Goal: Contribute content: Add original content to the website for others to see

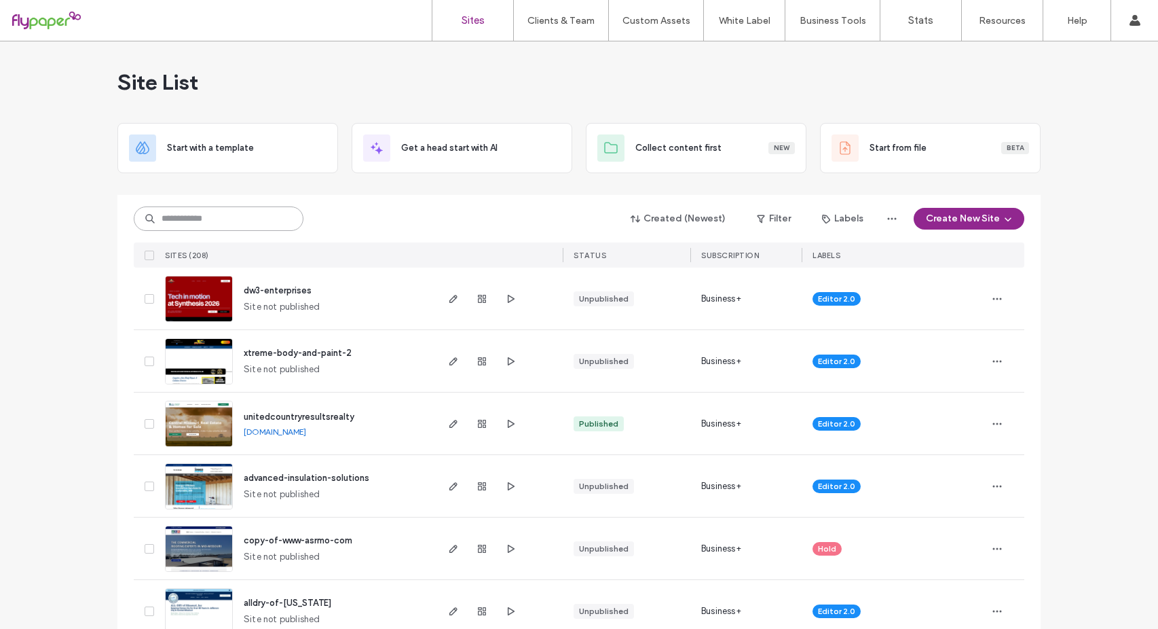
click at [179, 221] on input at bounding box center [219, 218] width 170 height 24
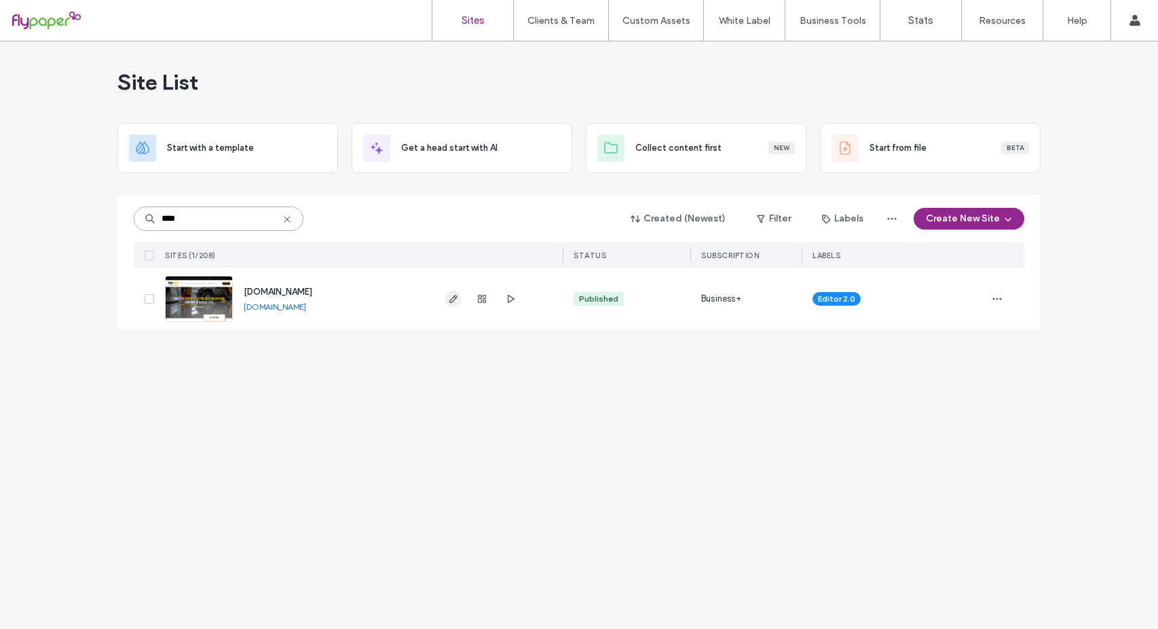
type input "****"
click at [457, 295] on icon "button" at bounding box center [453, 298] width 11 height 11
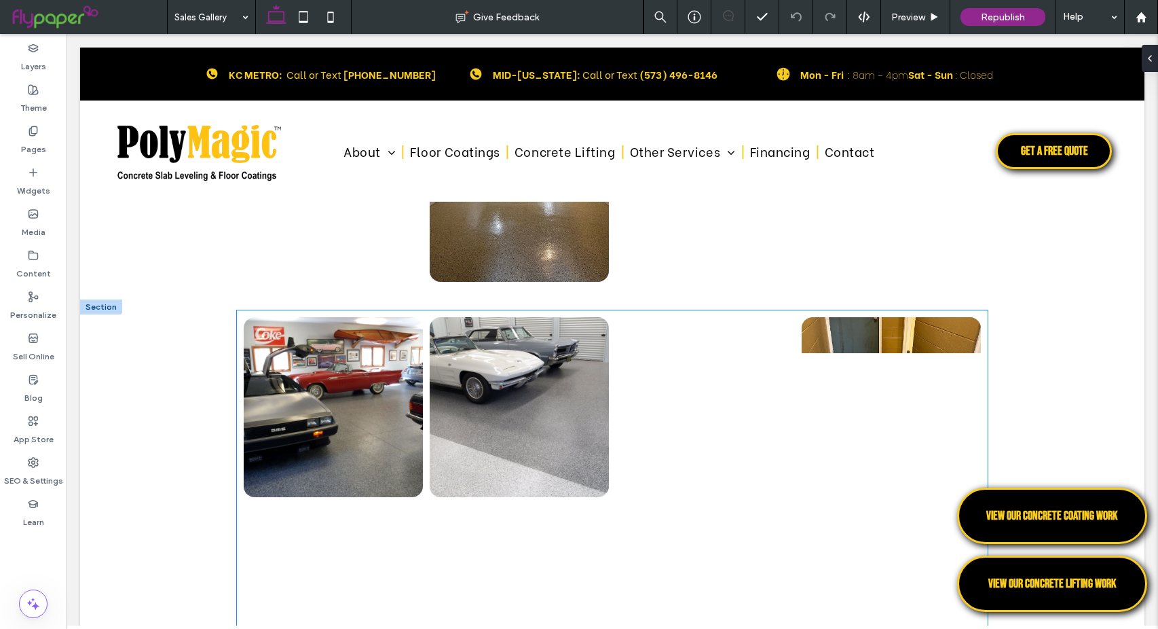
scroll to position [1018, 0]
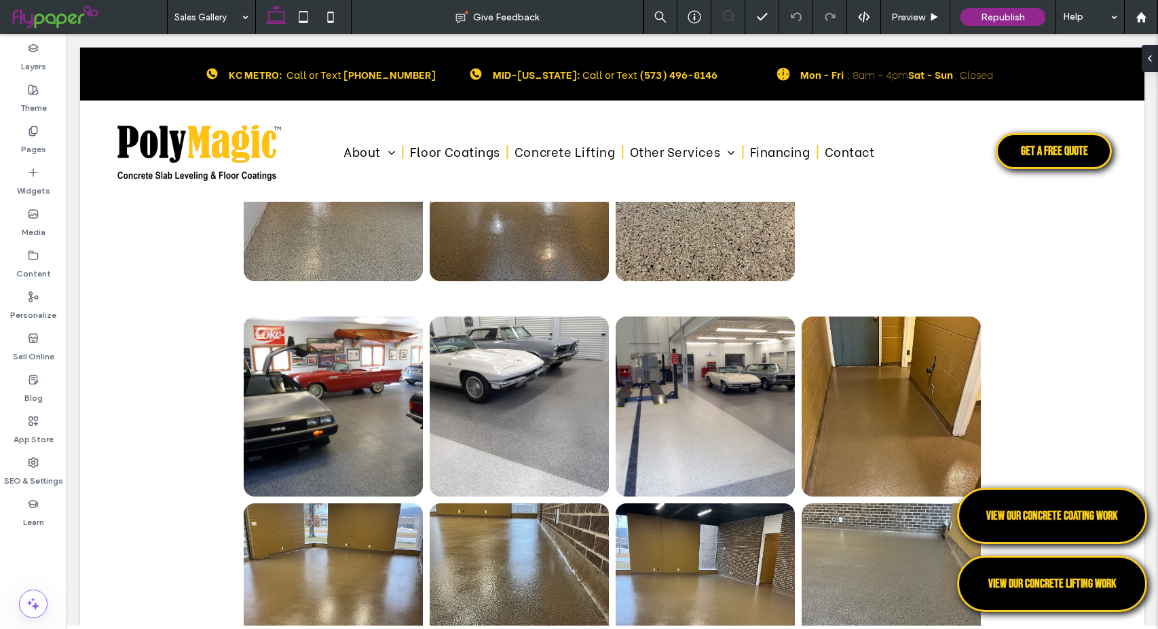
click at [241, 14] on div "Sales Gallery" at bounding box center [212, 17] width 88 height 34
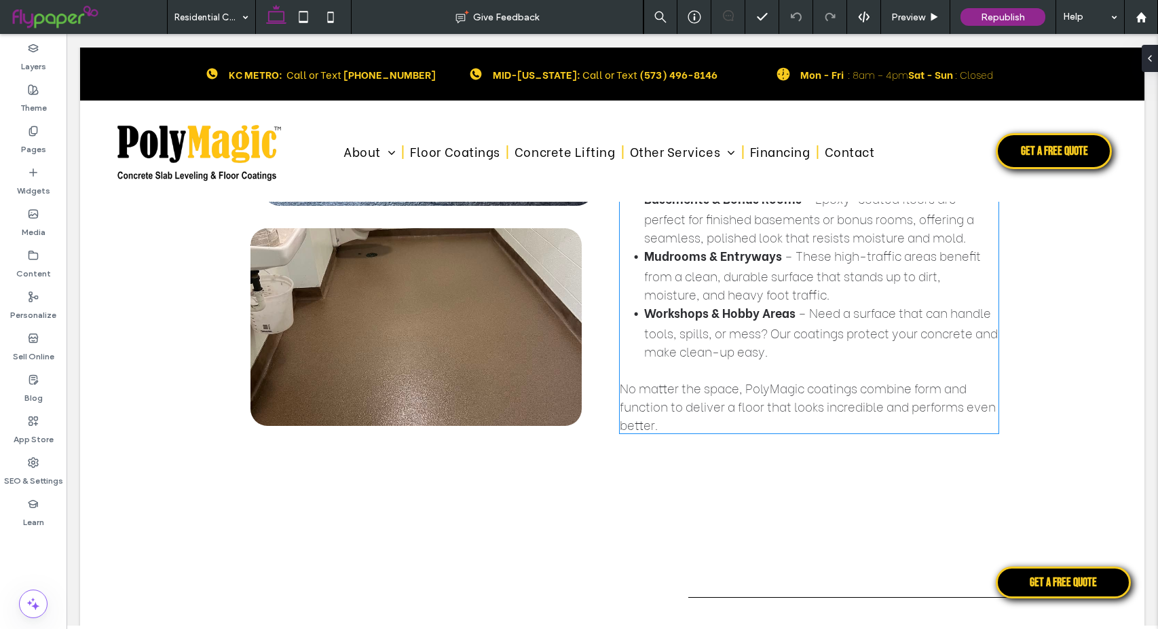
scroll to position [3530, 0]
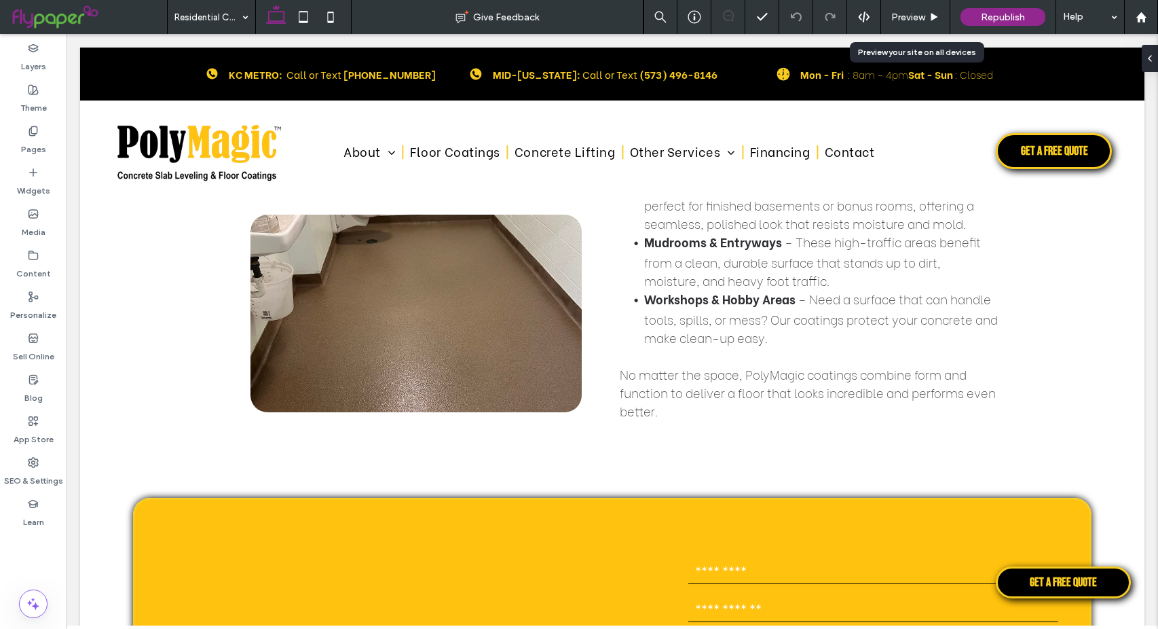
click at [933, 12] on icon at bounding box center [934, 17] width 10 height 10
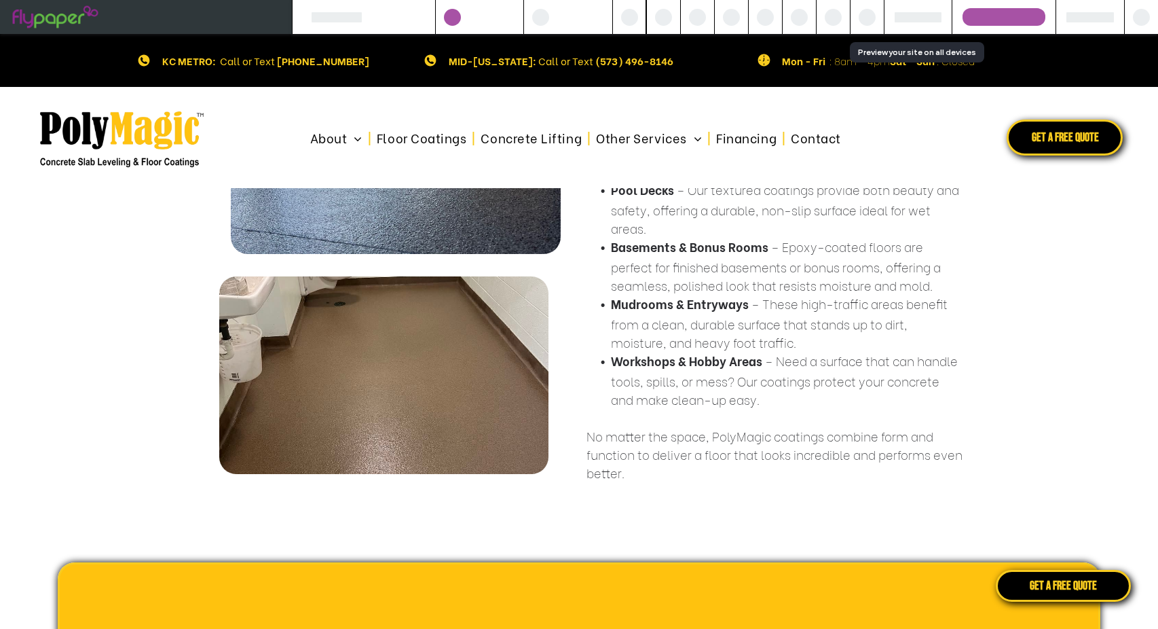
scroll to position [3583, 0]
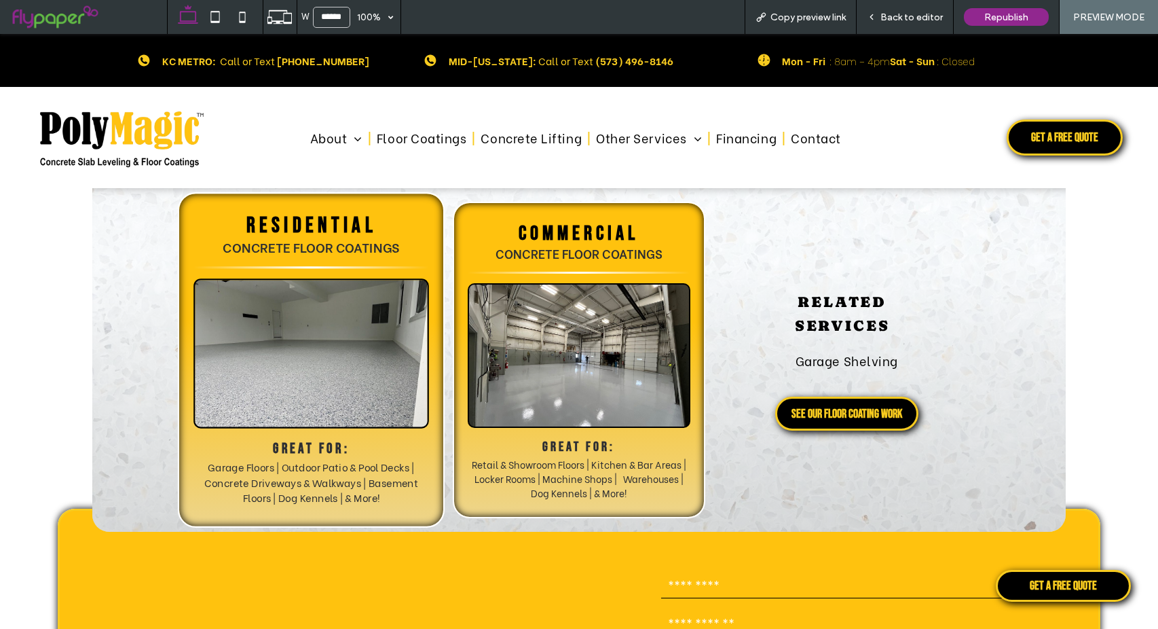
click at [383, 242] on span "Concrete FLOOR Coatings" at bounding box center [311, 247] width 177 height 20
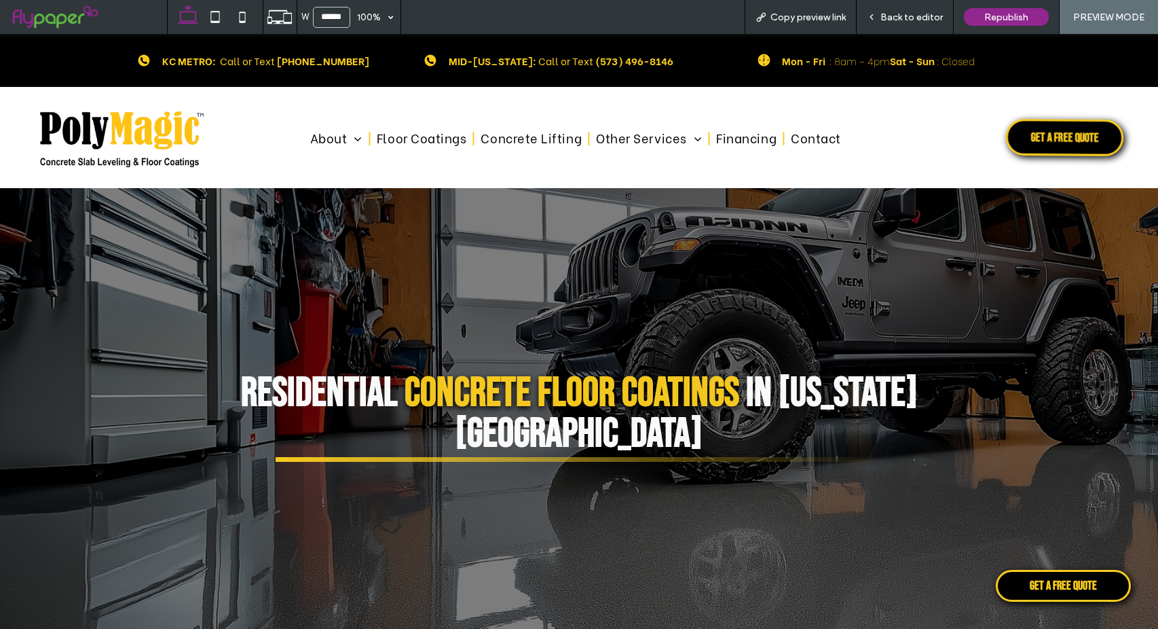
scroll to position [0, 0]
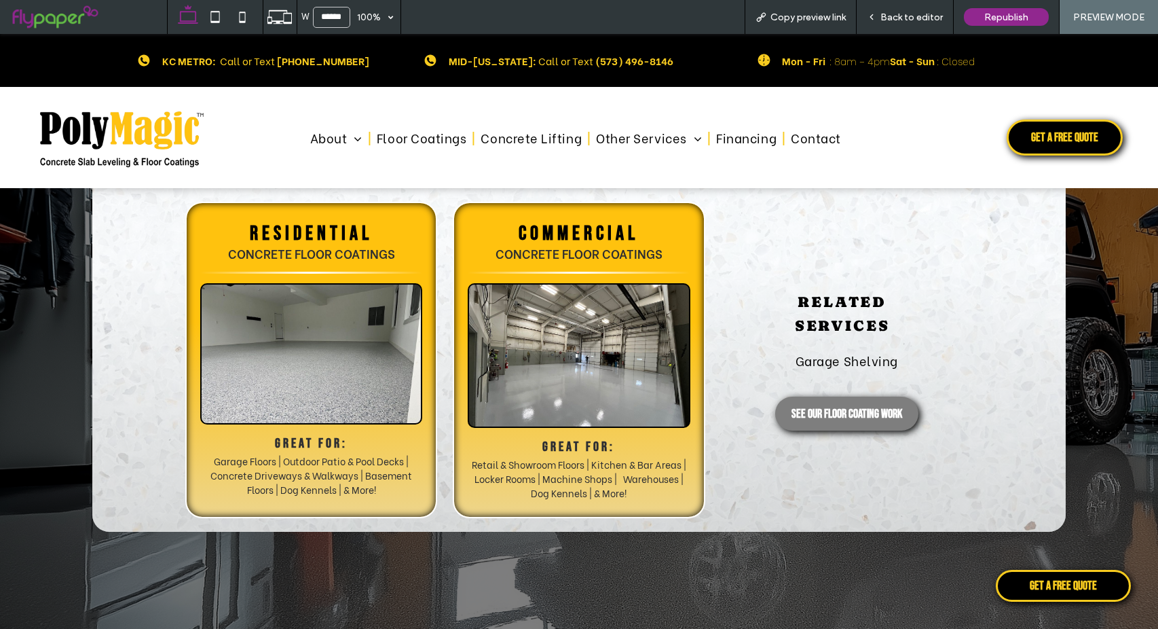
click at [862, 413] on span "See Our Floor Coating Work" at bounding box center [846, 414] width 111 height 14
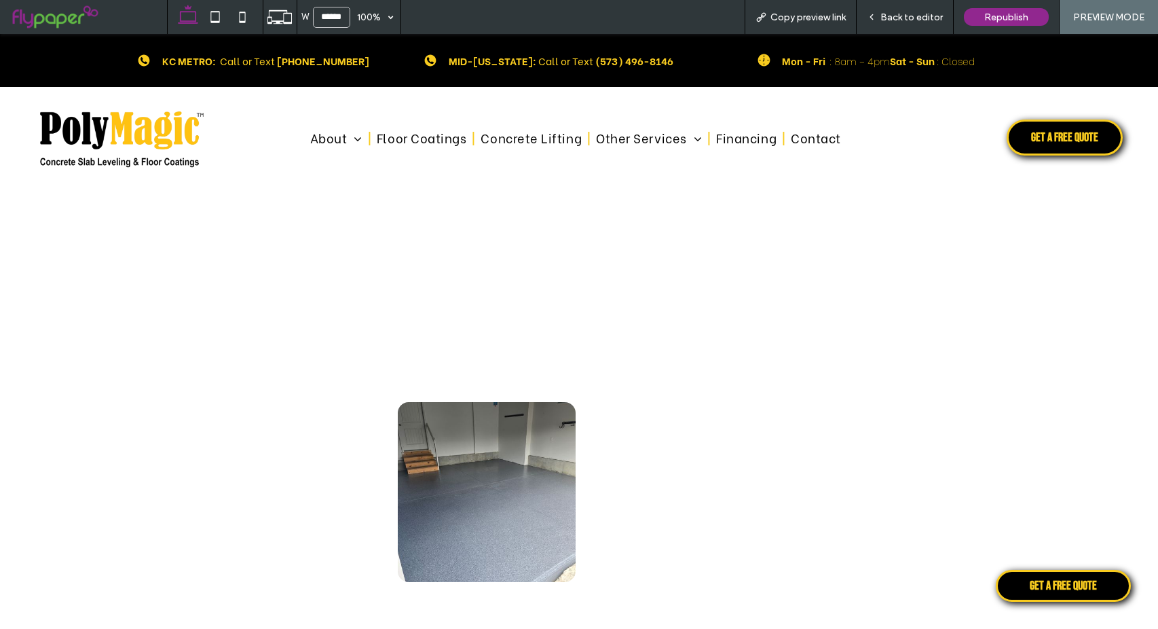
scroll to position [2715, 0]
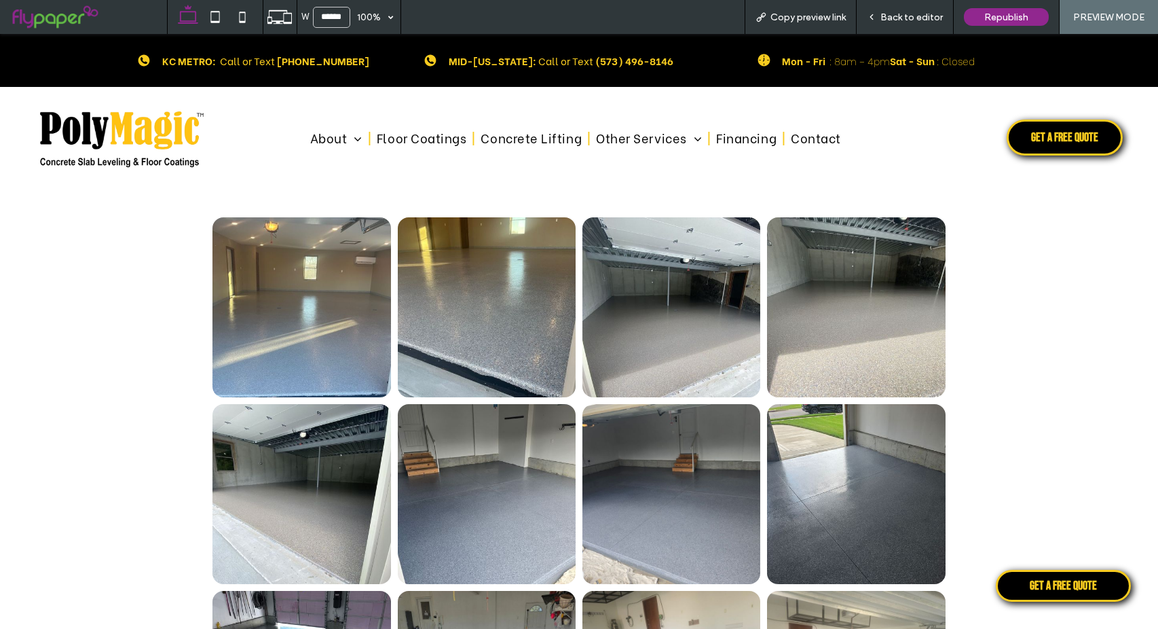
click at [874, 14] on icon at bounding box center [872, 17] width 10 height 10
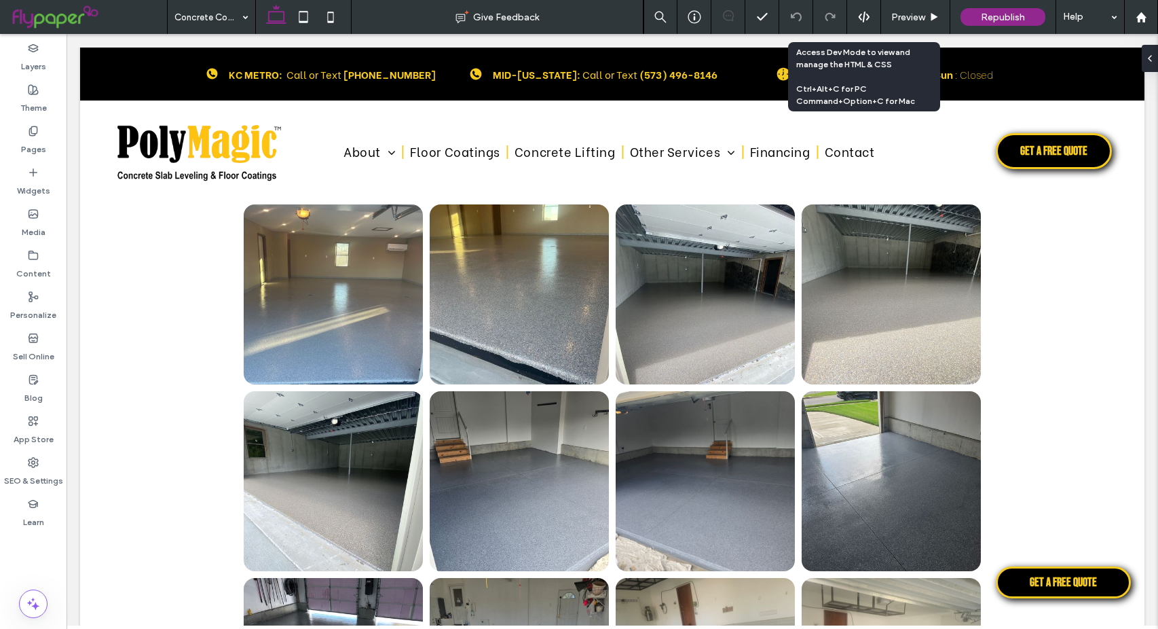
scroll to position [2702, 0]
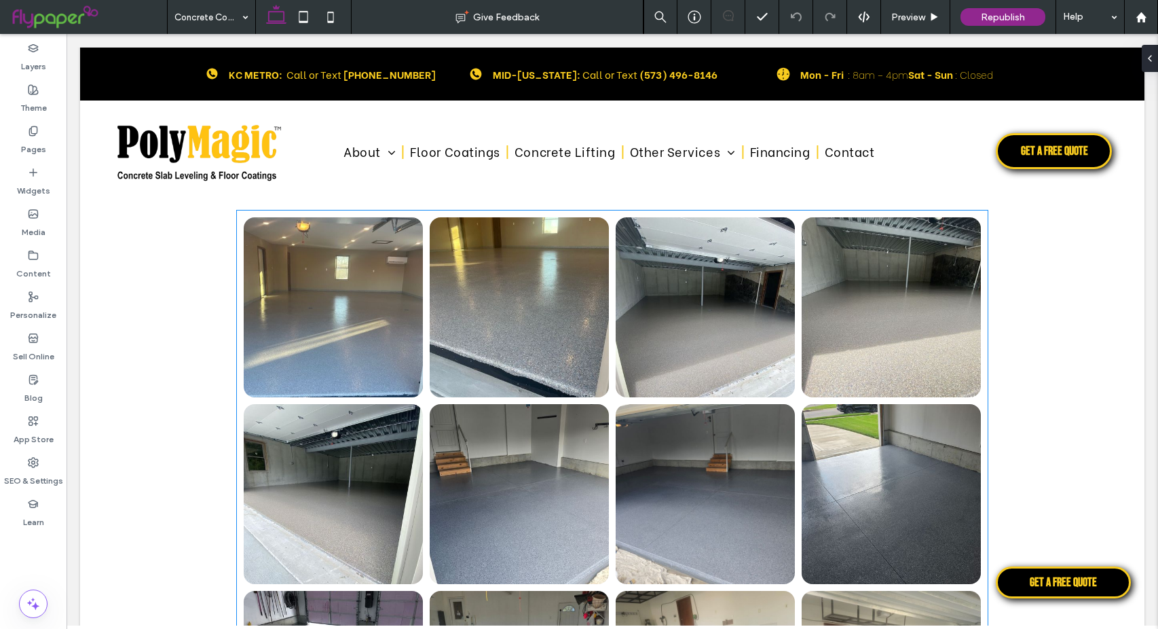
click at [339, 322] on link at bounding box center [333, 307] width 179 height 180
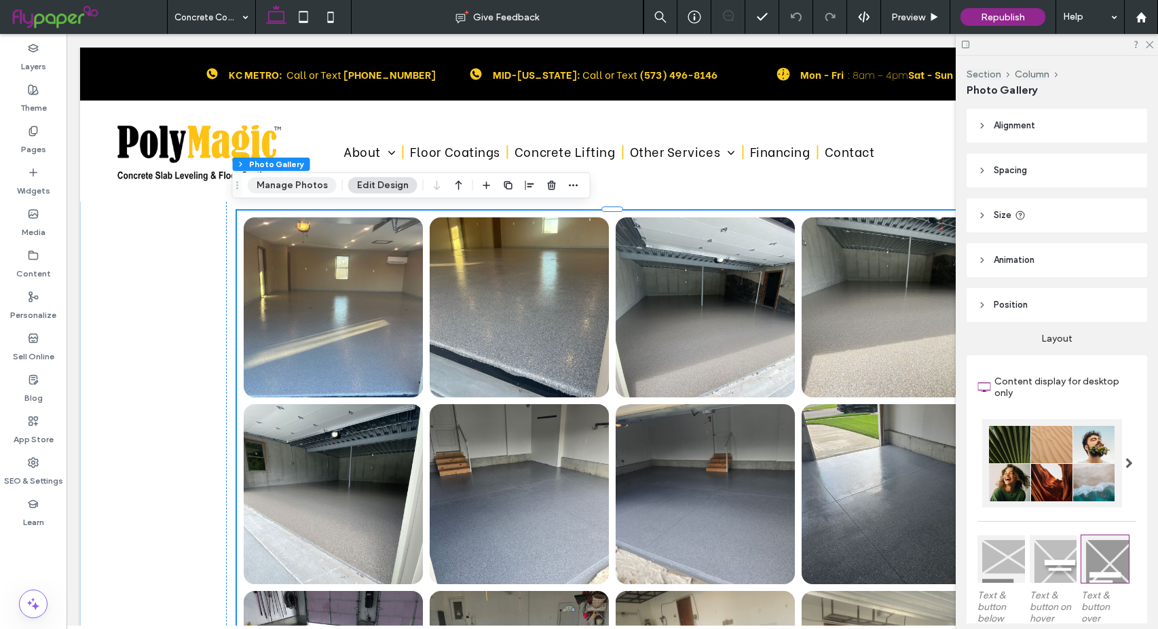
click at [307, 187] on button "Manage Photos" at bounding box center [292, 185] width 89 height 16
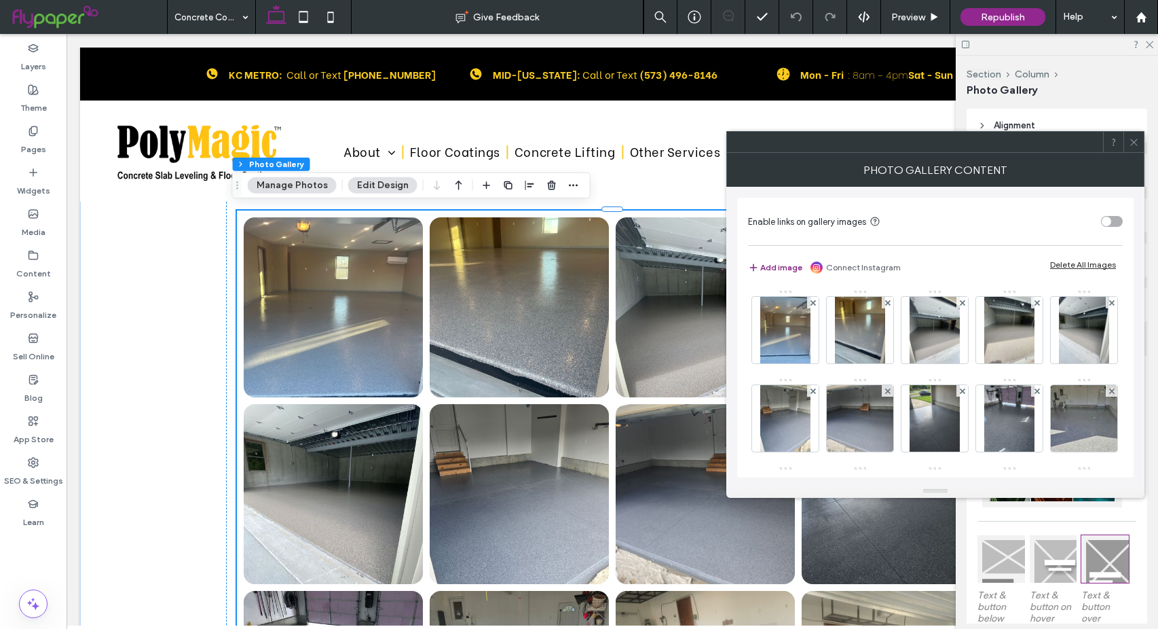
click at [764, 265] on button "Add image" at bounding box center [775, 267] width 54 height 16
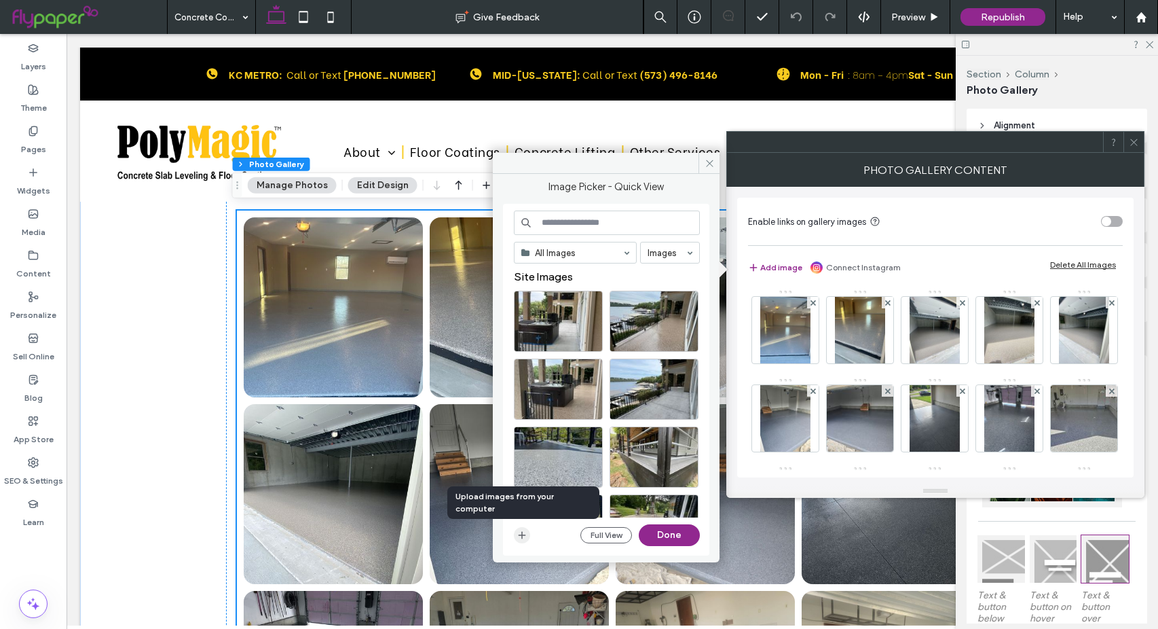
click at [519, 538] on icon "button" at bounding box center [522, 534] width 11 height 11
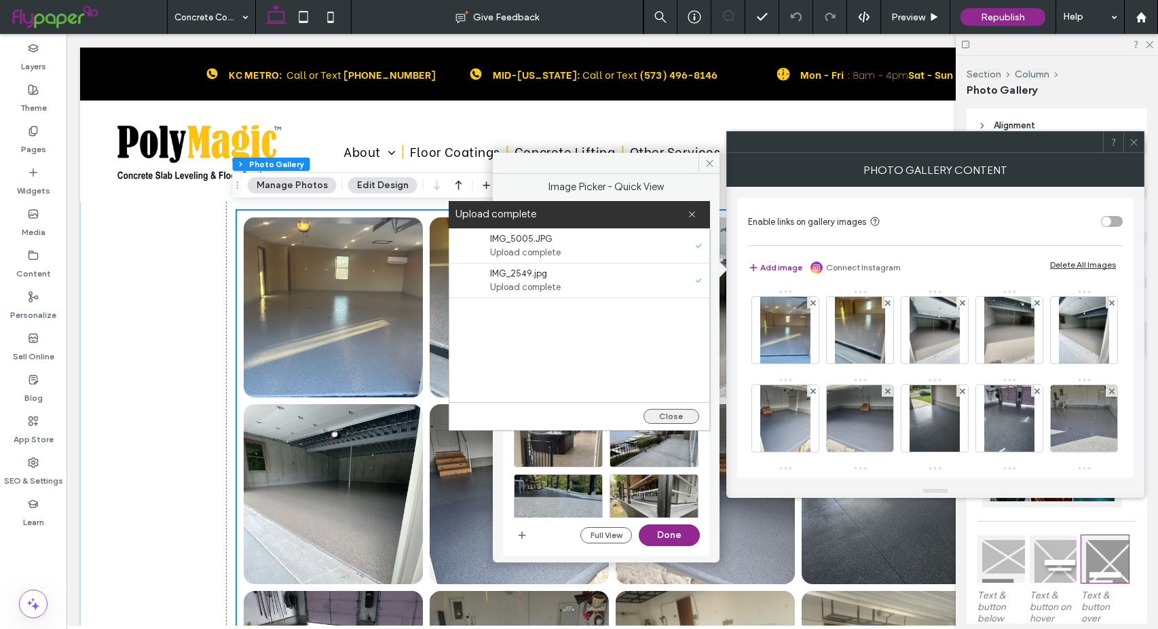
click at [672, 413] on button "Close" at bounding box center [671, 416] width 56 height 15
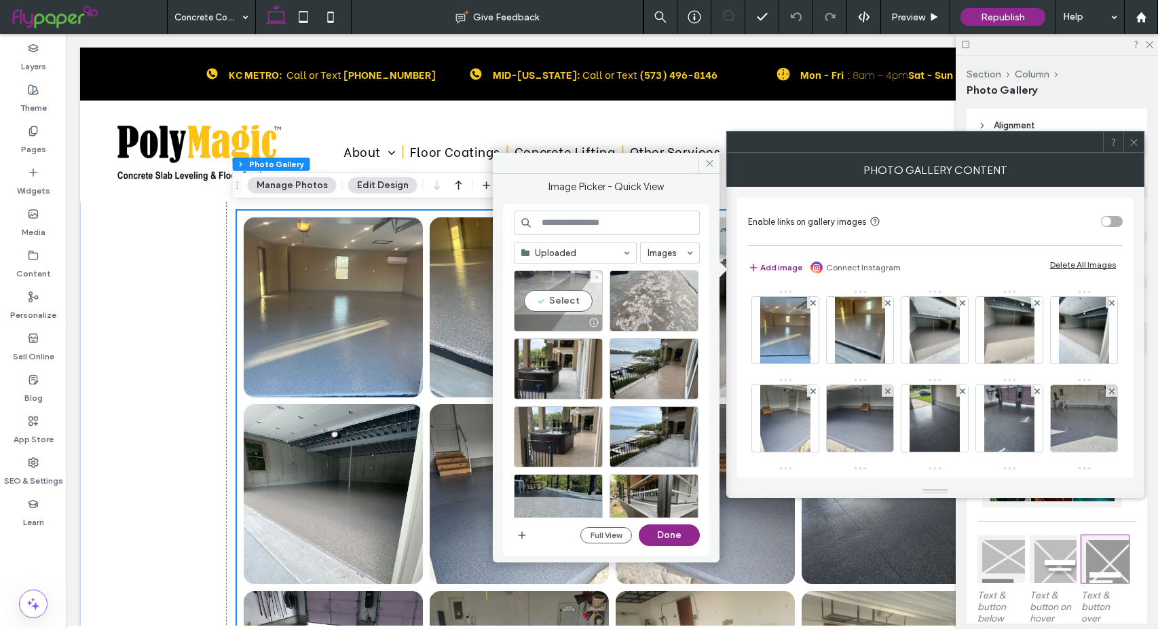
click at [572, 302] on div "Select" at bounding box center [558, 300] width 89 height 61
click at [662, 298] on div "Select" at bounding box center [654, 300] width 89 height 61
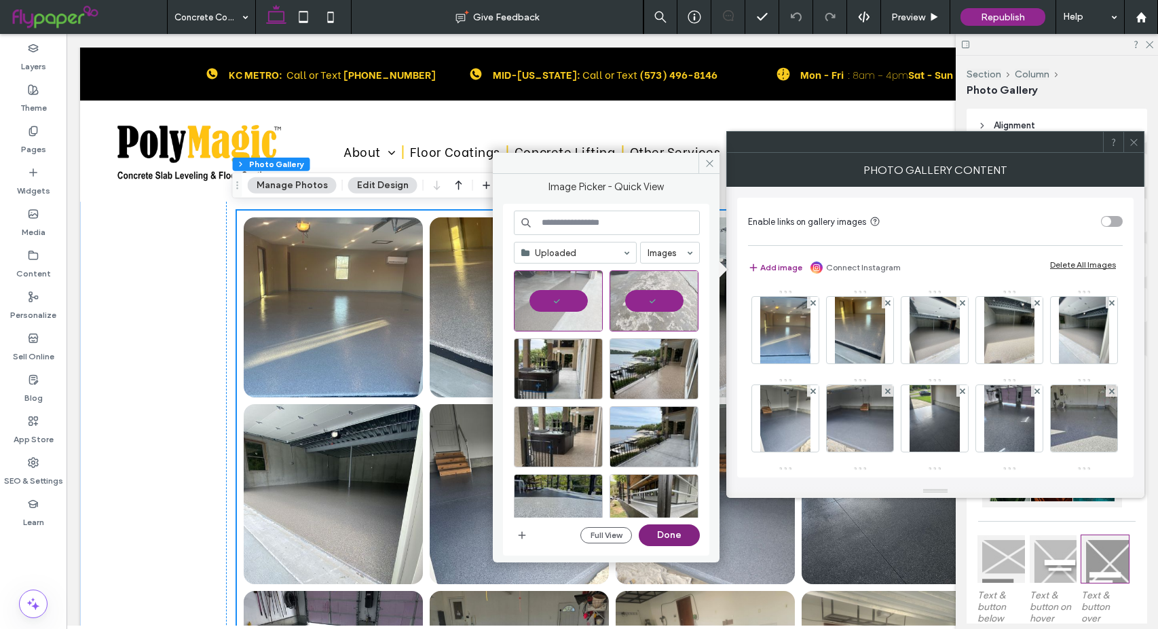
click at [680, 537] on button "Done" at bounding box center [669, 535] width 61 height 22
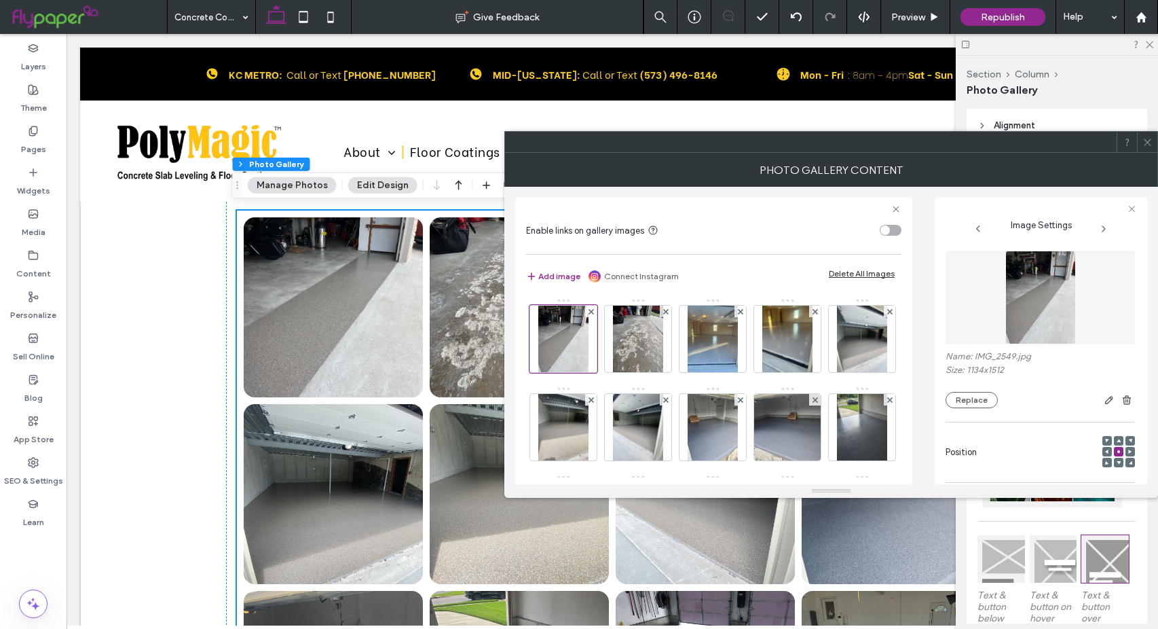
click at [1143, 148] on span at bounding box center [1147, 142] width 10 height 20
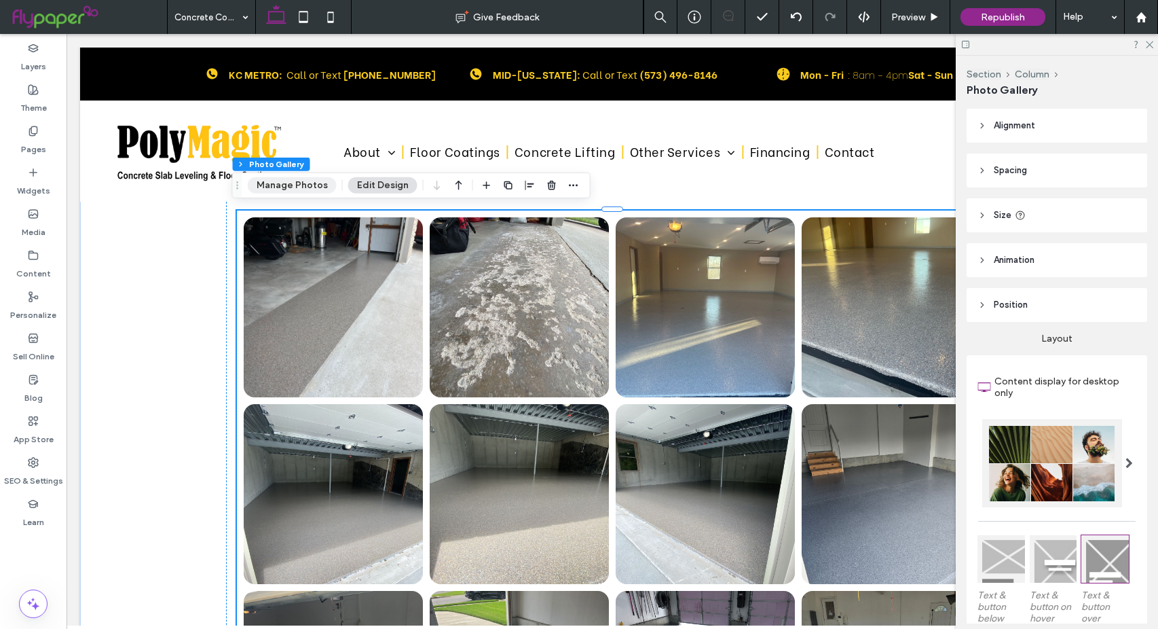
click at [299, 184] on button "Manage Photos" at bounding box center [292, 185] width 89 height 16
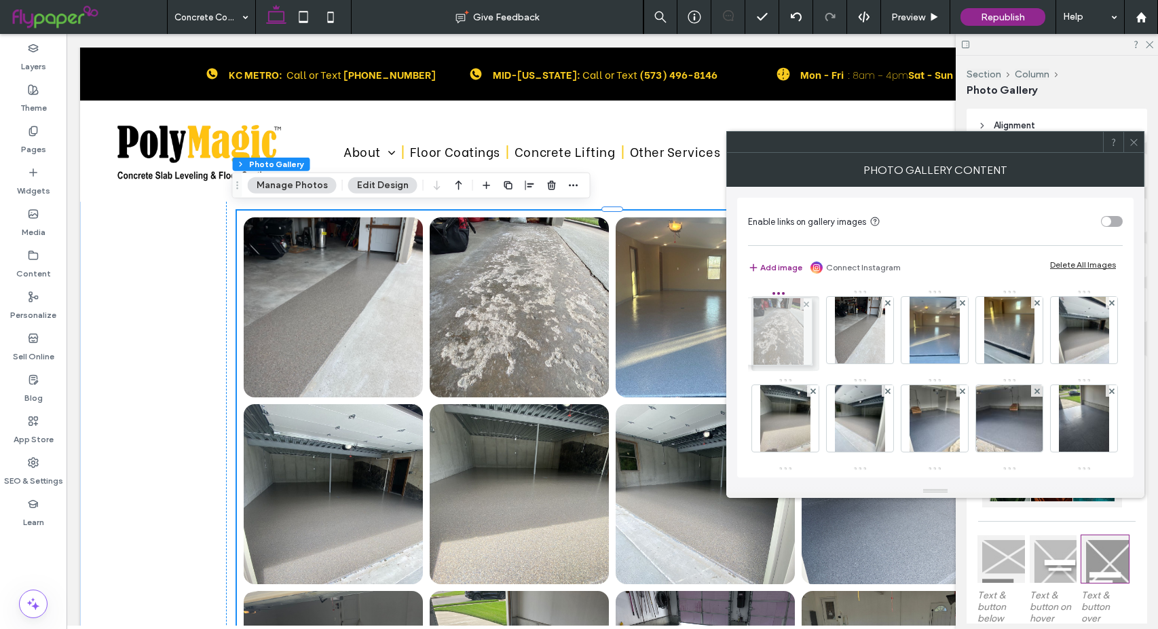
drag, startPoint x: 858, startPoint y: 325, endPoint x: 766, endPoint y: 335, distance: 92.1
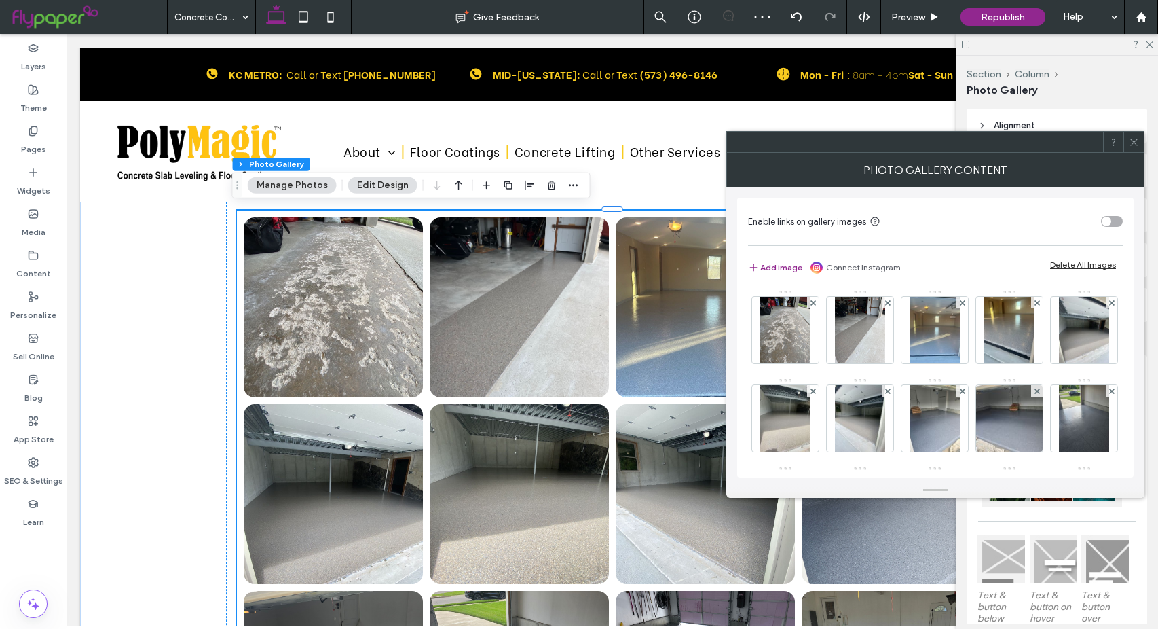
click at [1131, 142] on icon at bounding box center [1134, 142] width 10 height 10
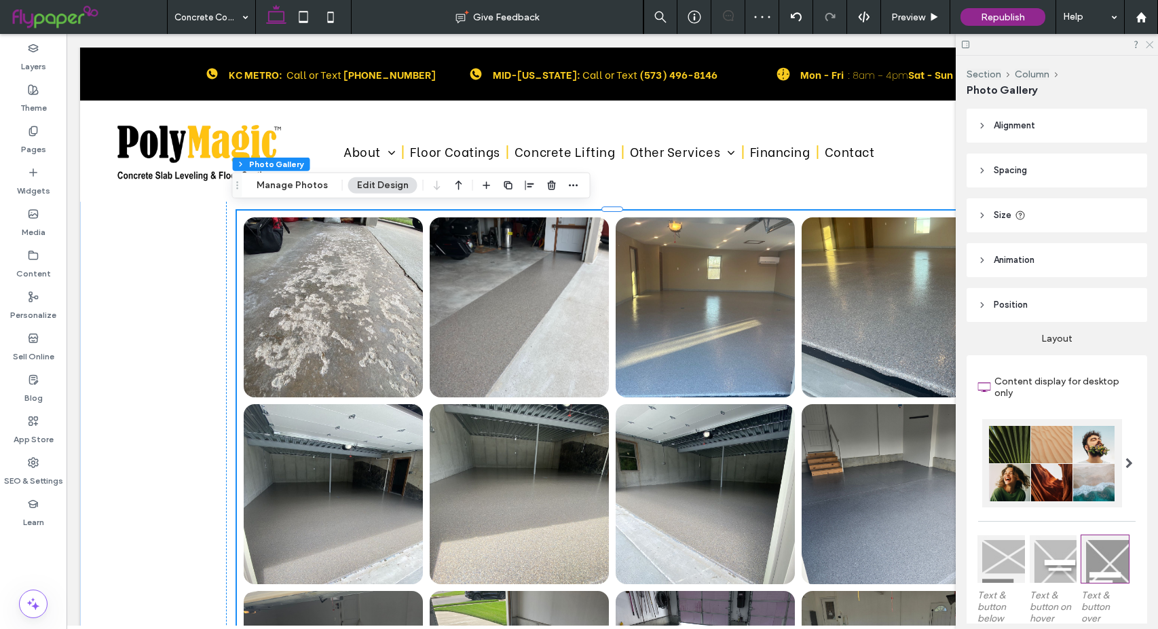
click at [1150, 45] on icon at bounding box center [1148, 43] width 9 height 9
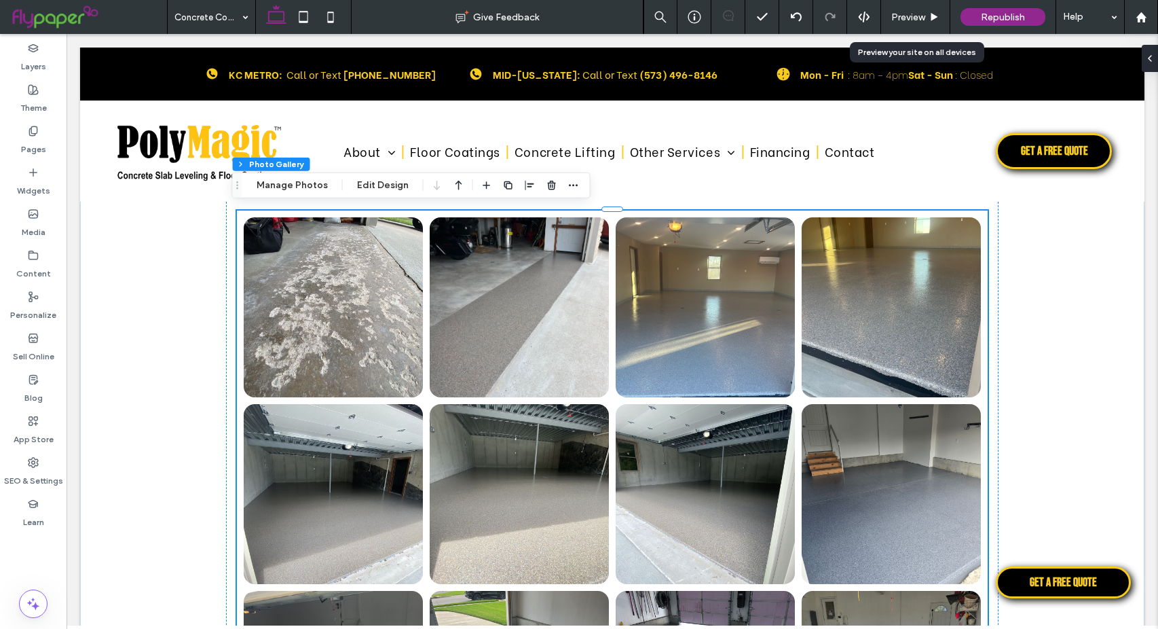
click at [935, 14] on icon at bounding box center [934, 17] width 10 height 10
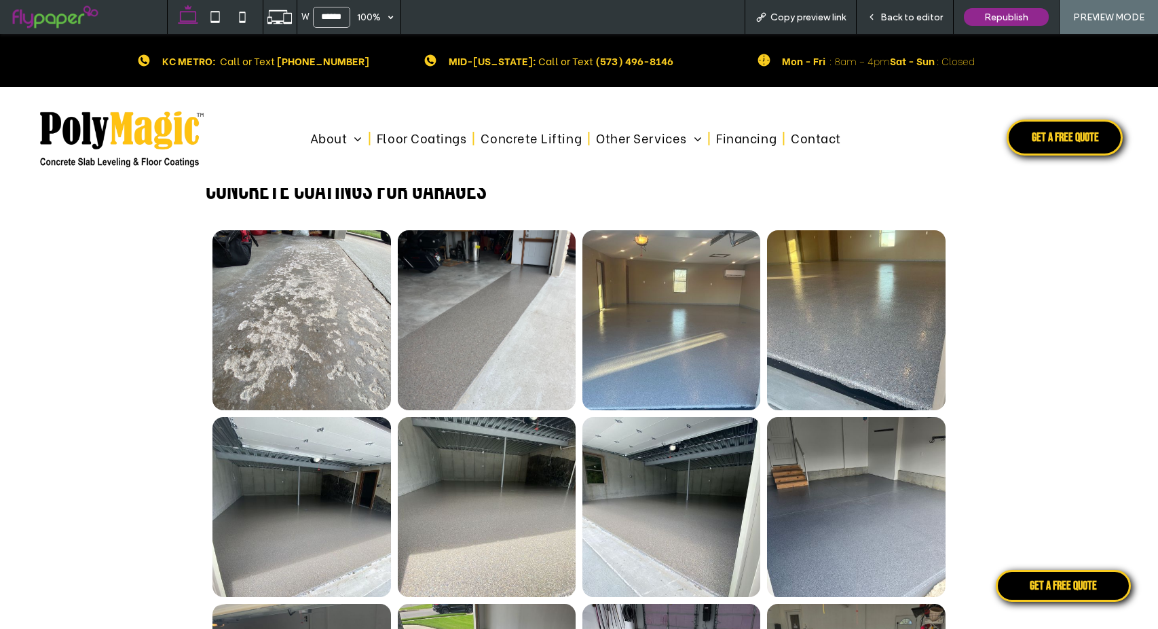
scroll to position [2707, 0]
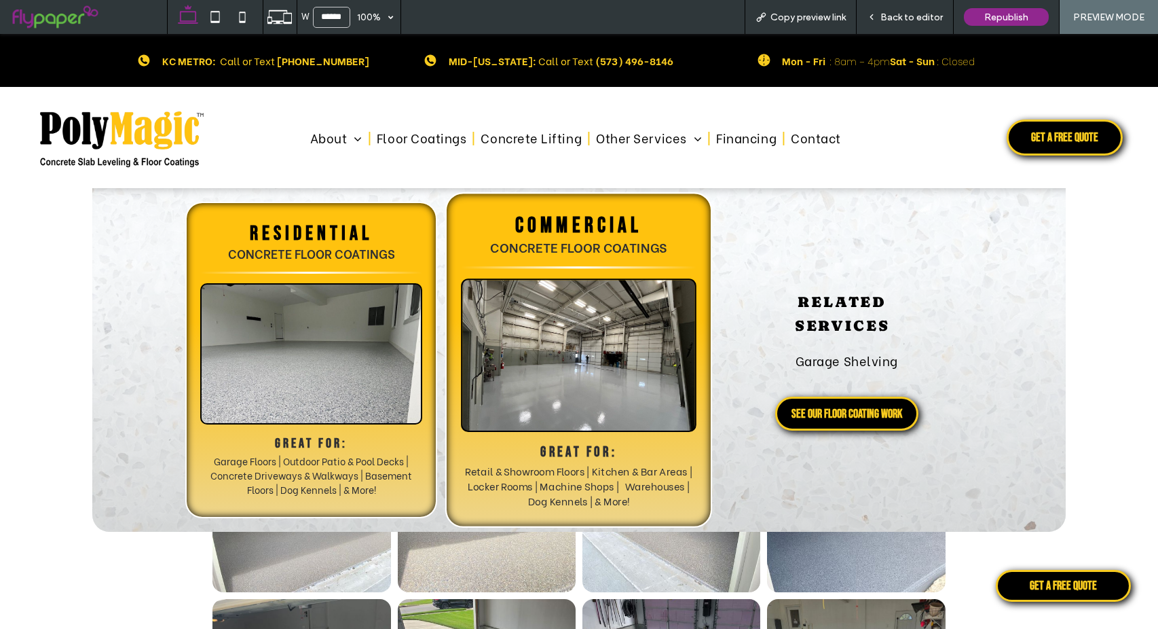
click at [540, 298] on div at bounding box center [580, 354] width 236 height 153
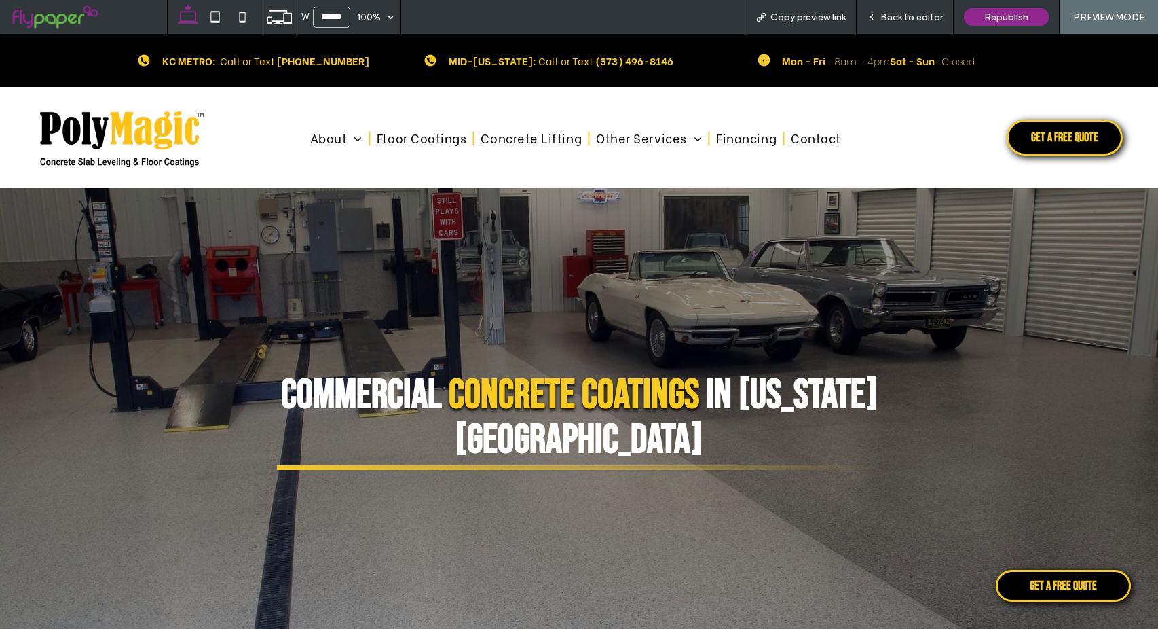
click at [872, 16] on icon at bounding box center [872, 17] width 10 height 10
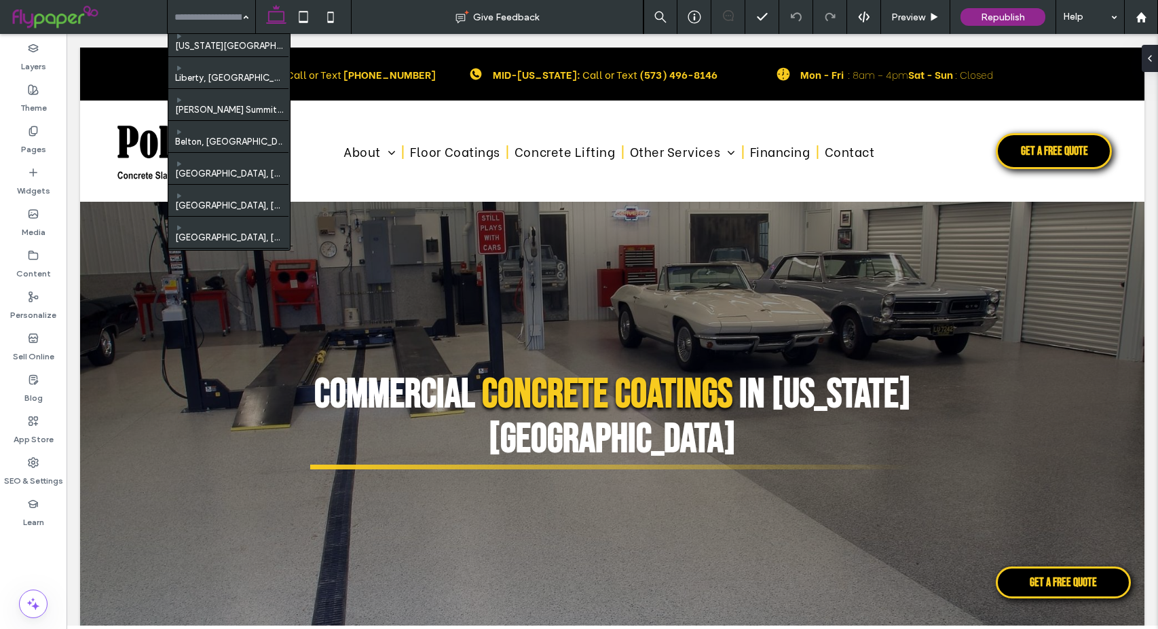
scroll to position [592, 0]
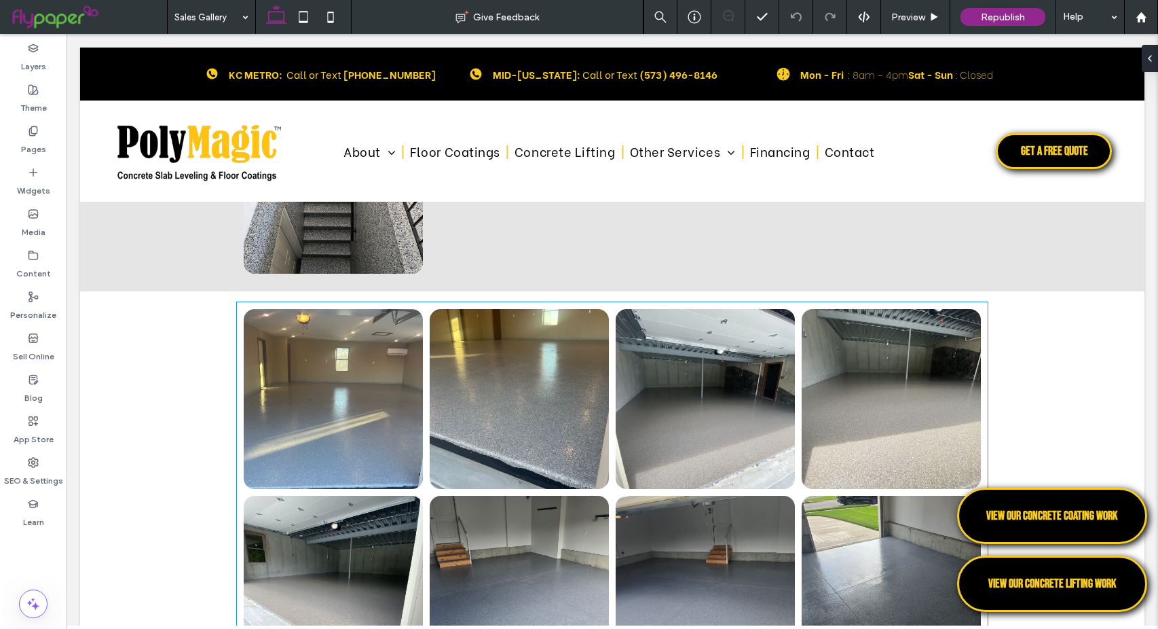
scroll to position [2376, 0]
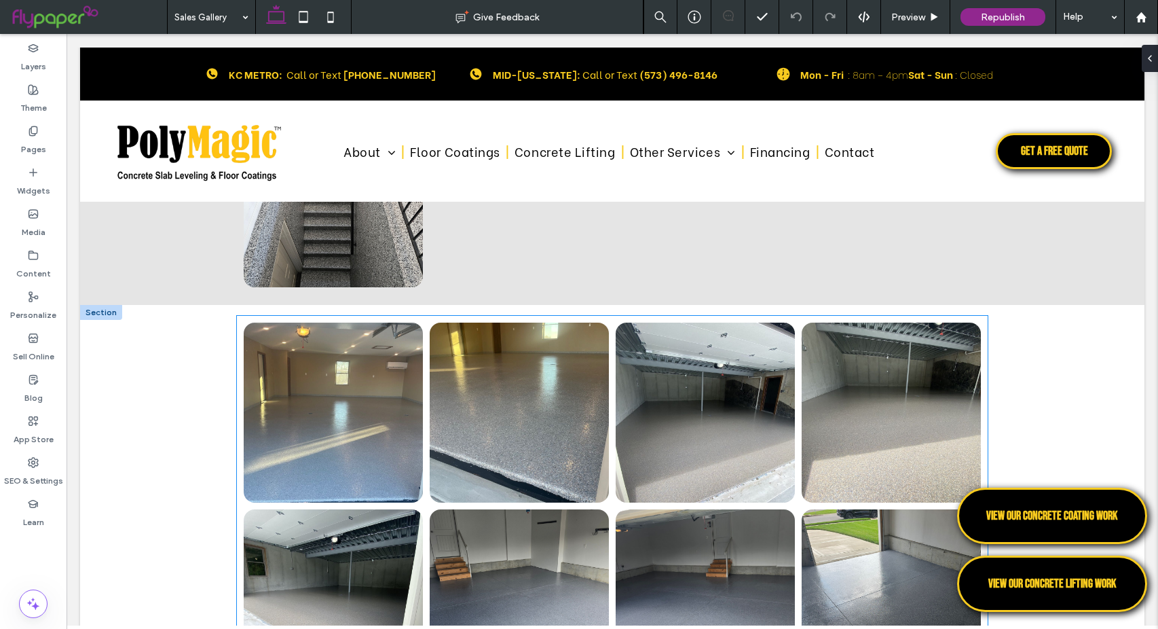
click at [326, 339] on link at bounding box center [333, 412] width 179 height 180
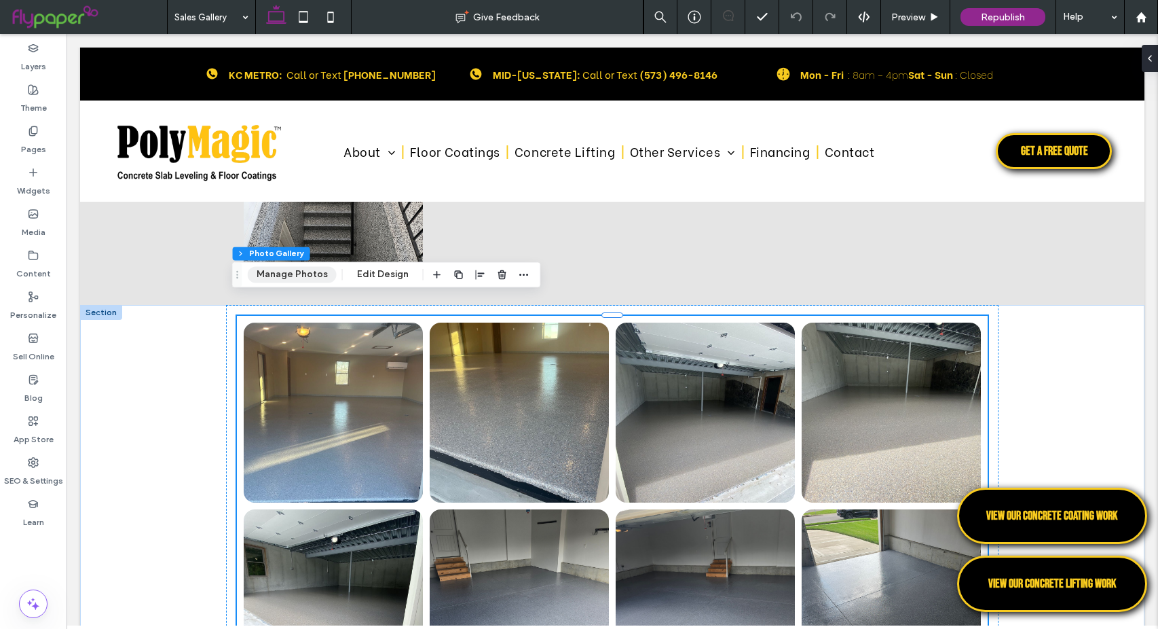
click at [314, 275] on button "Manage Photos" at bounding box center [292, 274] width 89 height 16
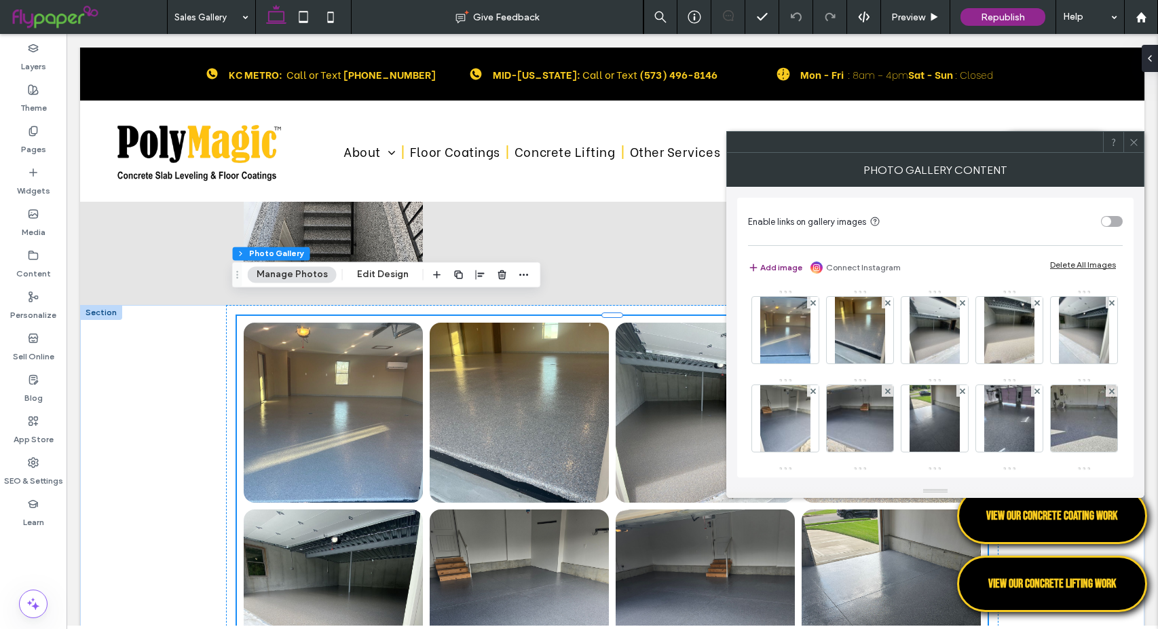
click at [772, 270] on button "Add image" at bounding box center [775, 267] width 54 height 16
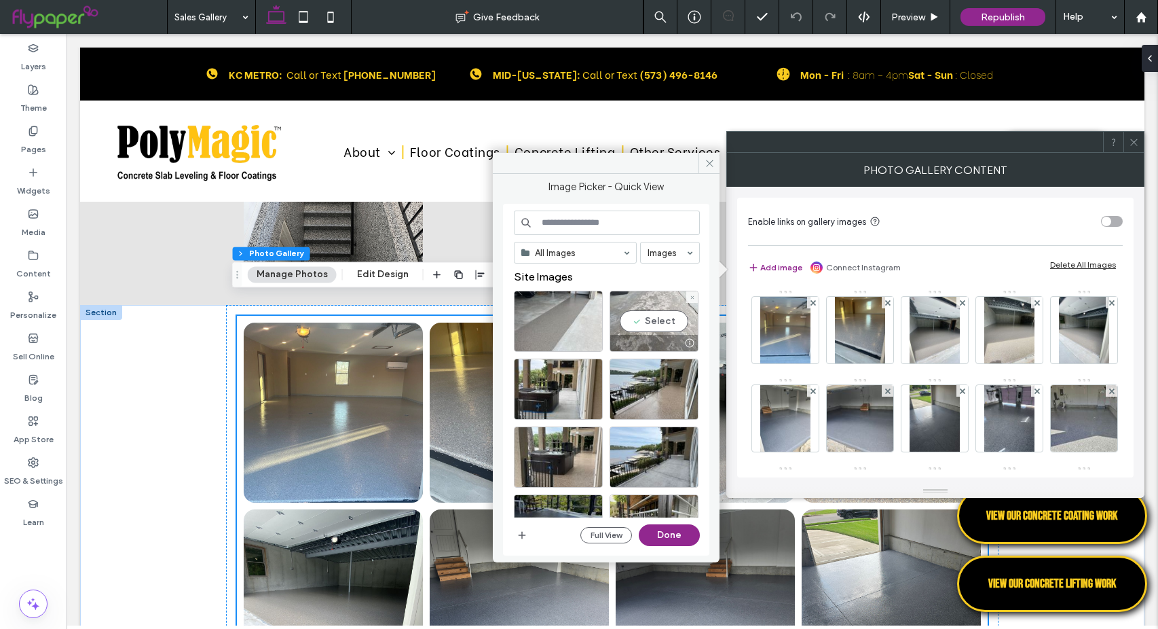
click at [654, 322] on div "Select" at bounding box center [654, 321] width 89 height 61
click at [654, 322] on div at bounding box center [654, 321] width 89 height 61
click at [565, 322] on div "Select" at bounding box center [558, 321] width 89 height 61
click at [648, 323] on div "Select" at bounding box center [654, 321] width 89 height 61
click at [695, 536] on button "Done" at bounding box center [669, 535] width 61 height 22
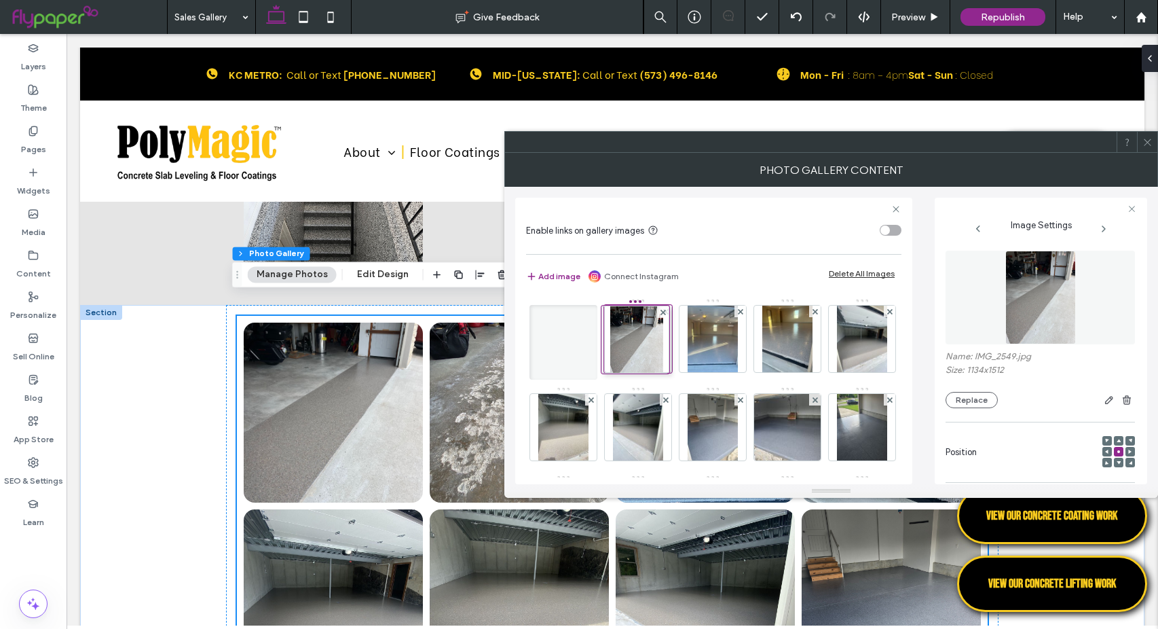
drag, startPoint x: 639, startPoint y: 331, endPoint x: 560, endPoint y: 339, distance: 79.8
click at [560, 339] on div at bounding box center [563, 342] width 68 height 75
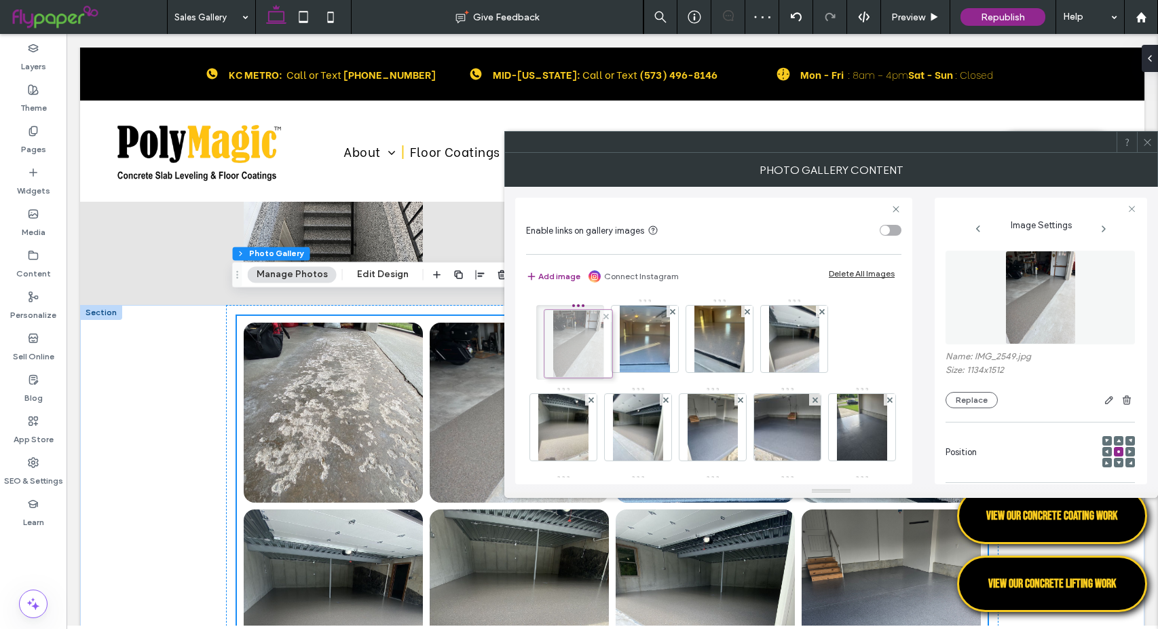
drag, startPoint x: 559, startPoint y: 339, endPoint x: 565, endPoint y: 345, distance: 8.6
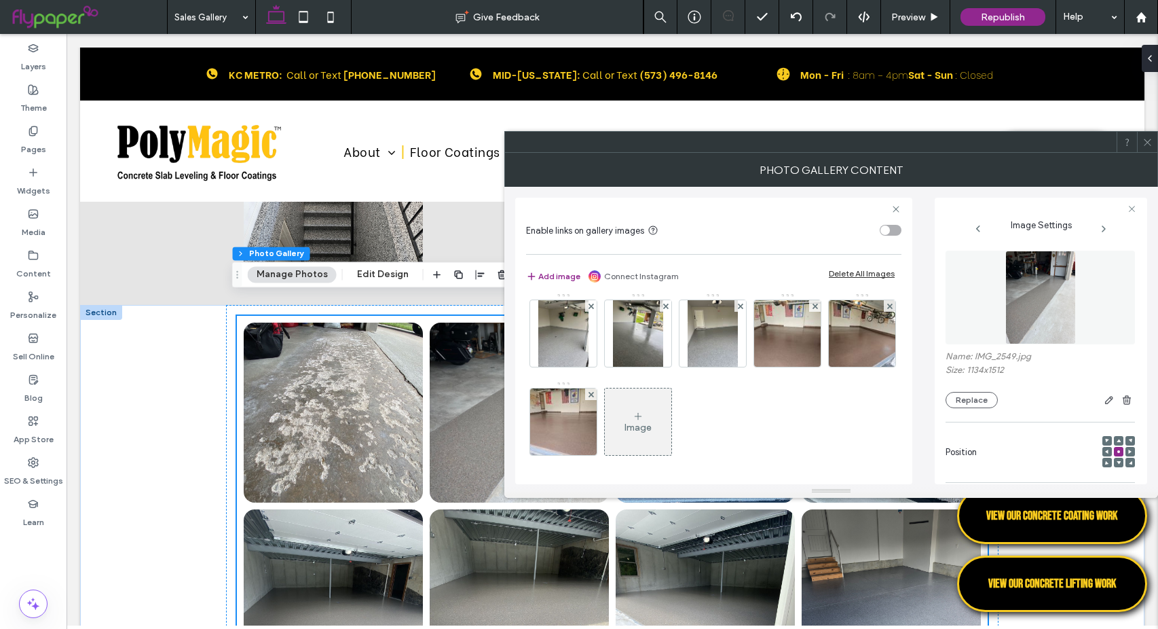
scroll to position [679, 0]
click at [1144, 140] on icon at bounding box center [1147, 142] width 10 height 10
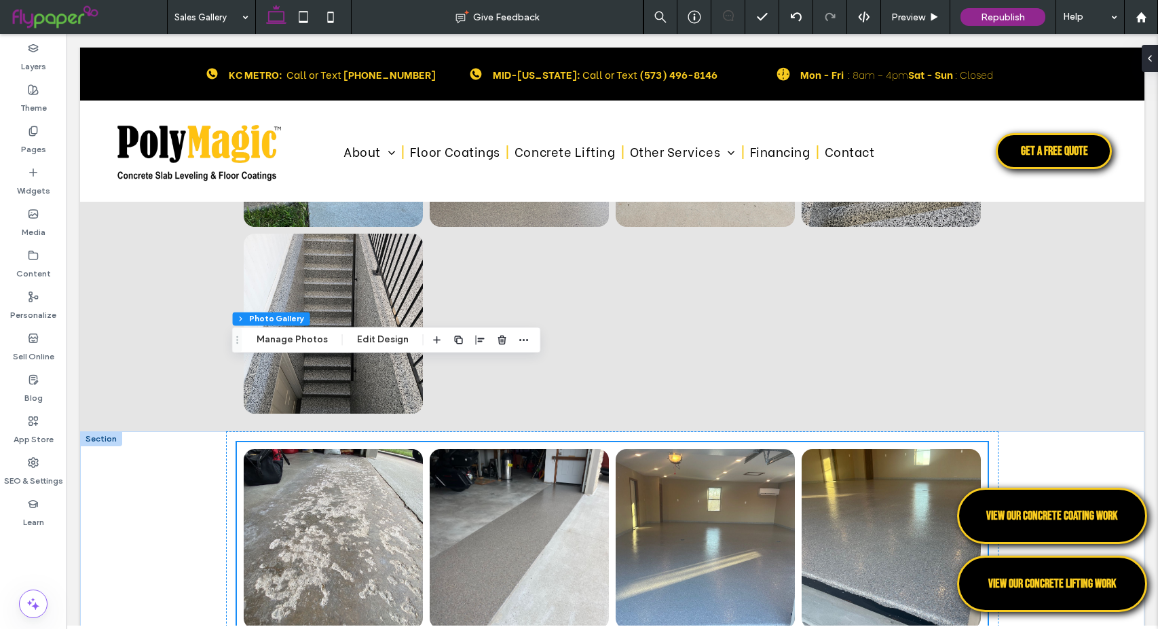
scroll to position [2240, 0]
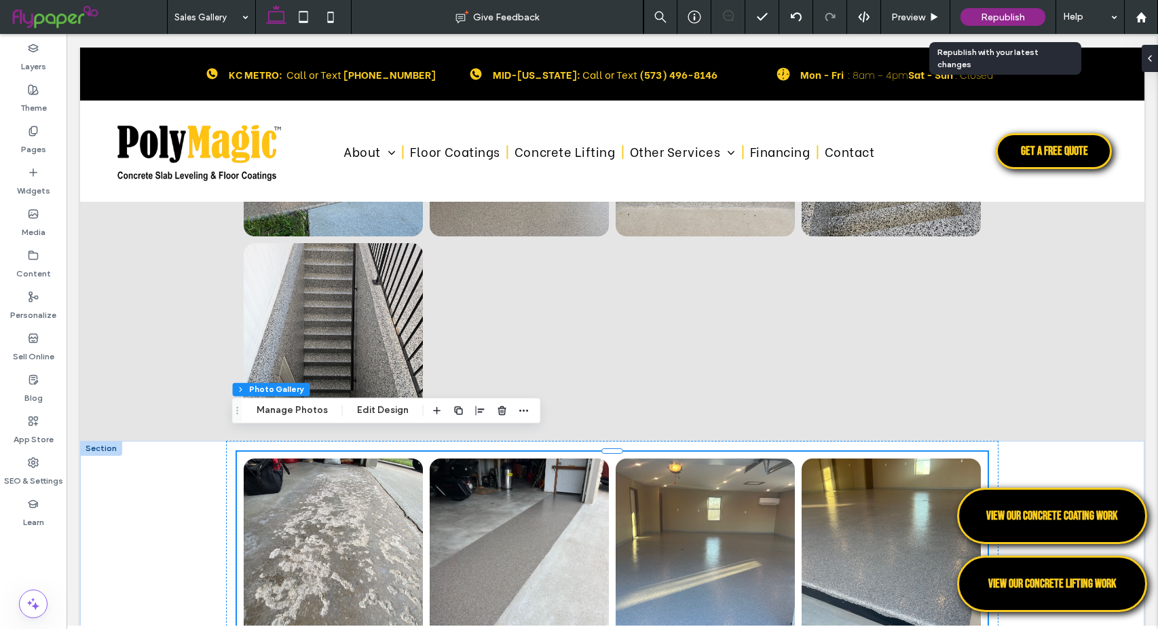
click at [1001, 19] on span "Republish" at bounding box center [1003, 18] width 44 height 12
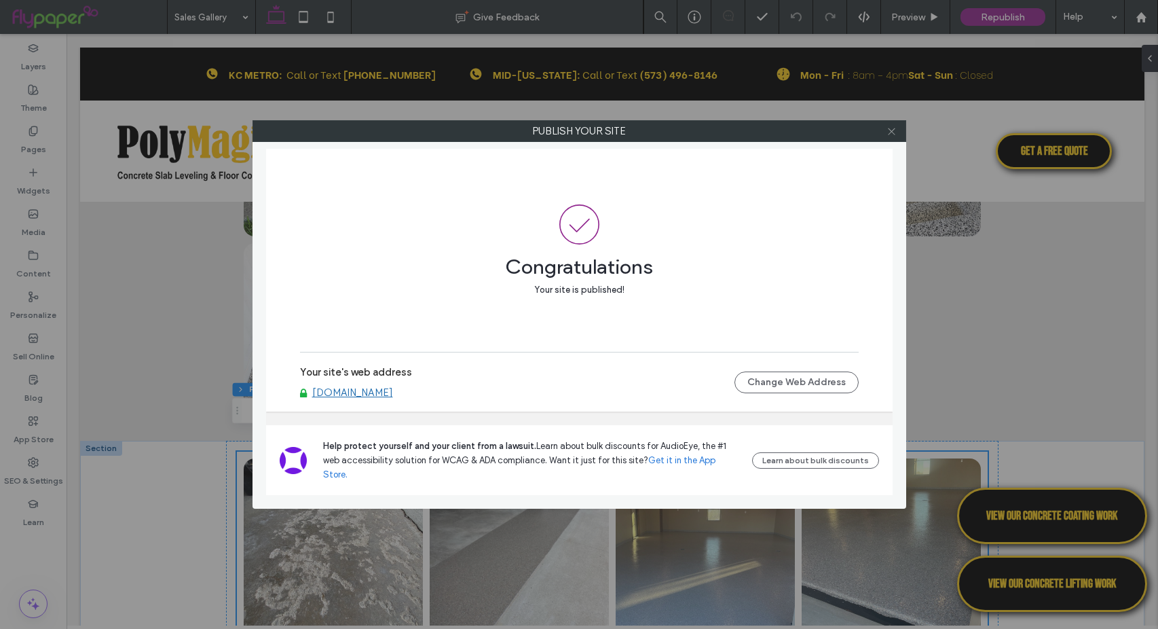
click at [895, 126] on icon at bounding box center [891, 131] width 10 height 10
